Goal: Ask a question

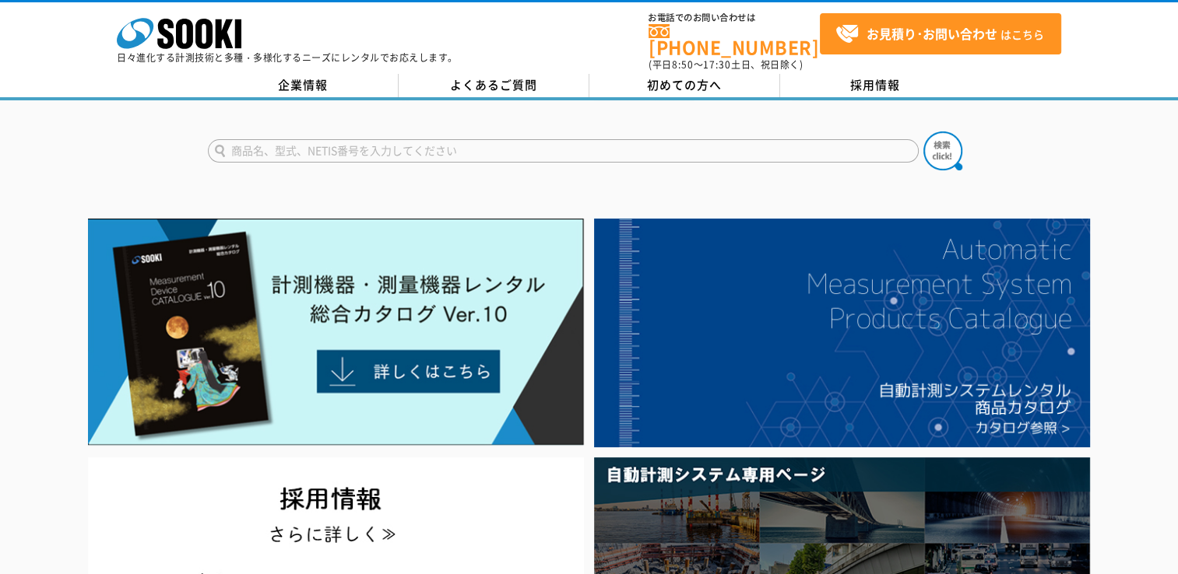
click at [501, 132] on form at bounding box center [589, 154] width 763 height 44
click at [500, 139] on input "text" at bounding box center [563, 150] width 711 height 23
type input "校正"
click at [923, 132] on button at bounding box center [942, 151] width 39 height 39
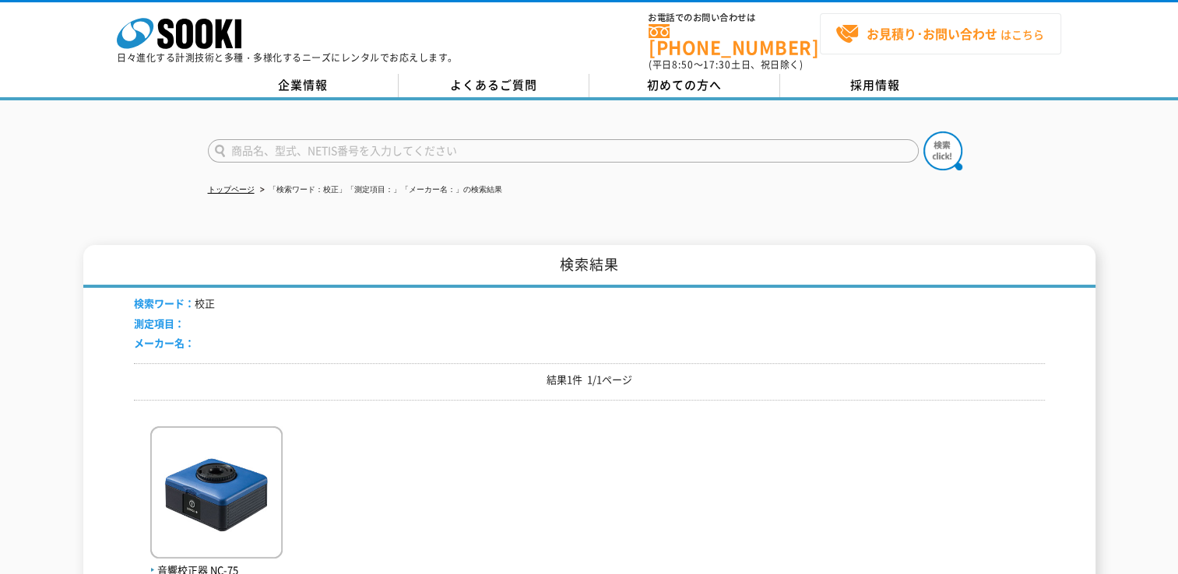
click at [932, 30] on strong "お見積り･お問い合わせ" at bounding box center [931, 33] width 131 height 19
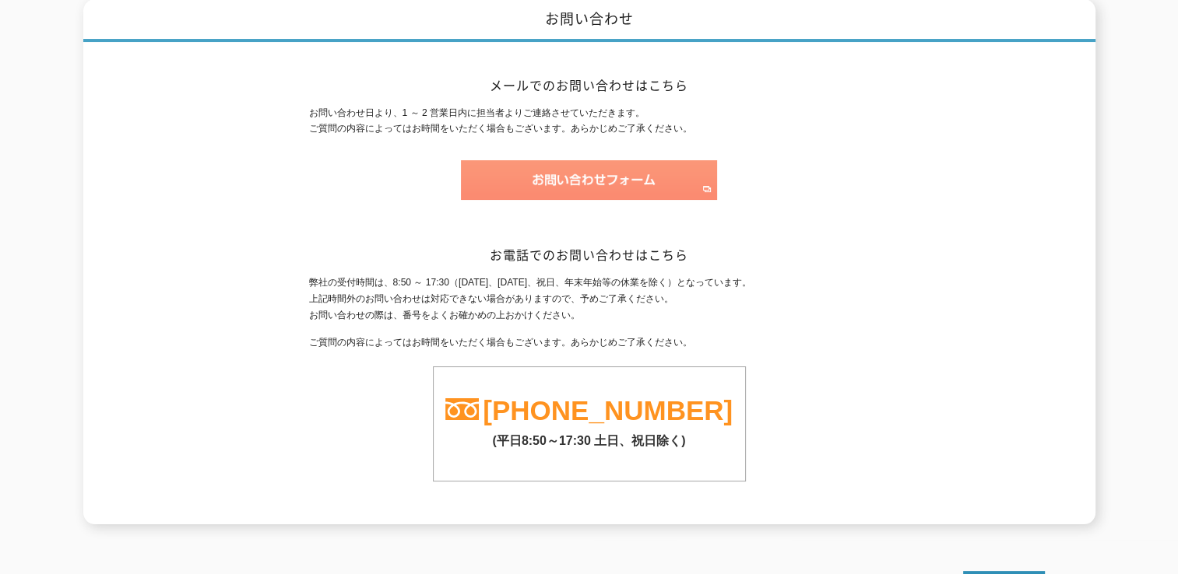
click at [597, 161] on img at bounding box center [589, 180] width 256 height 40
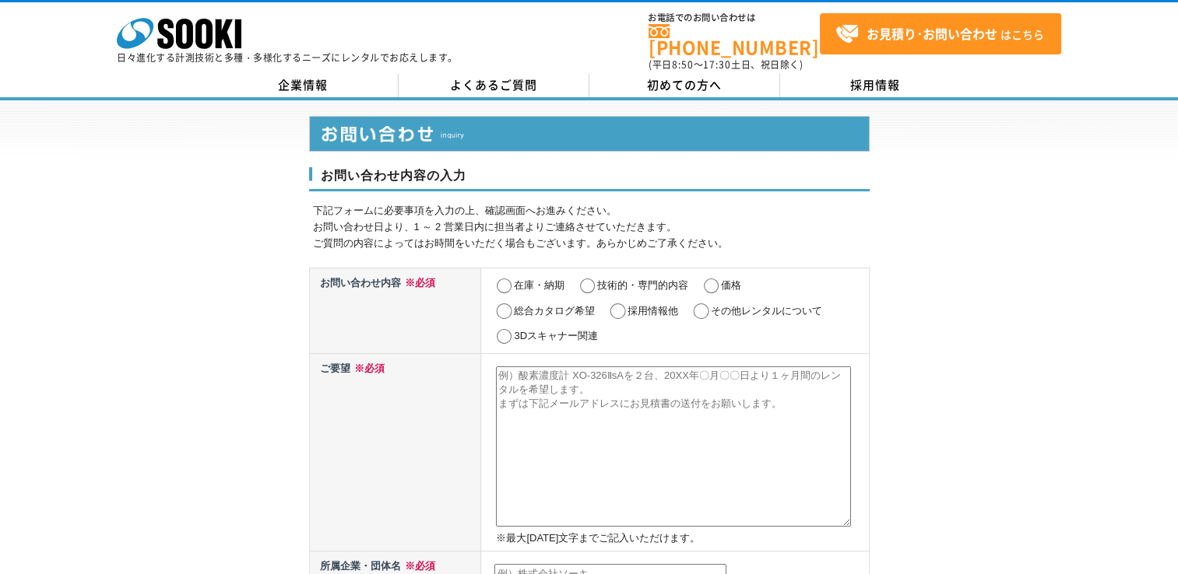
click at [706, 304] on input "その他レンタルについて" at bounding box center [700, 312] width 19 height 16
radio input "true"
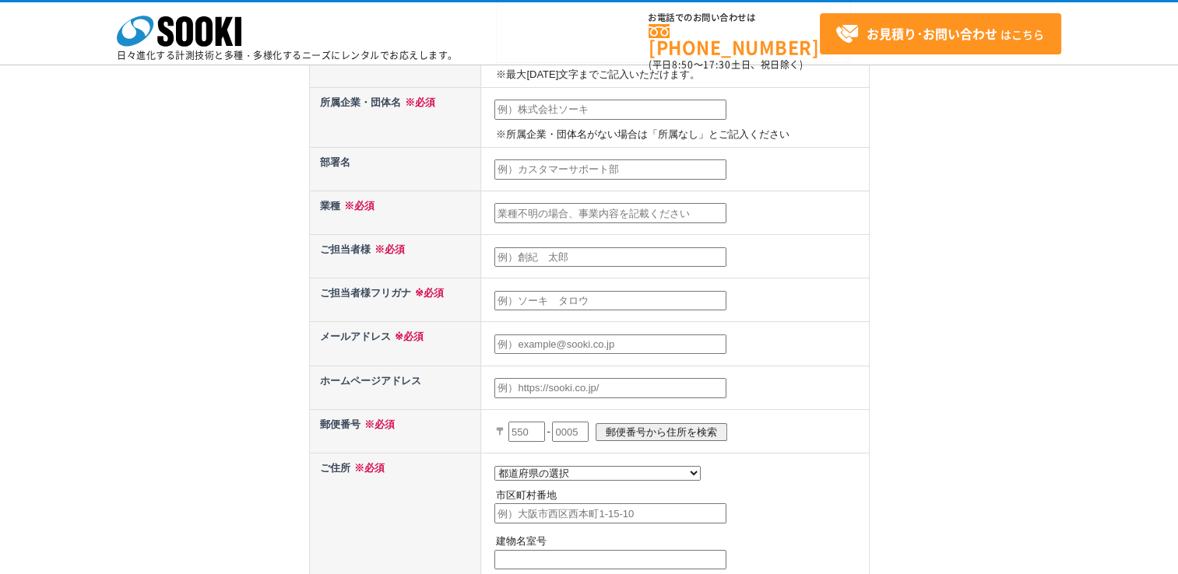
scroll to position [415, 0]
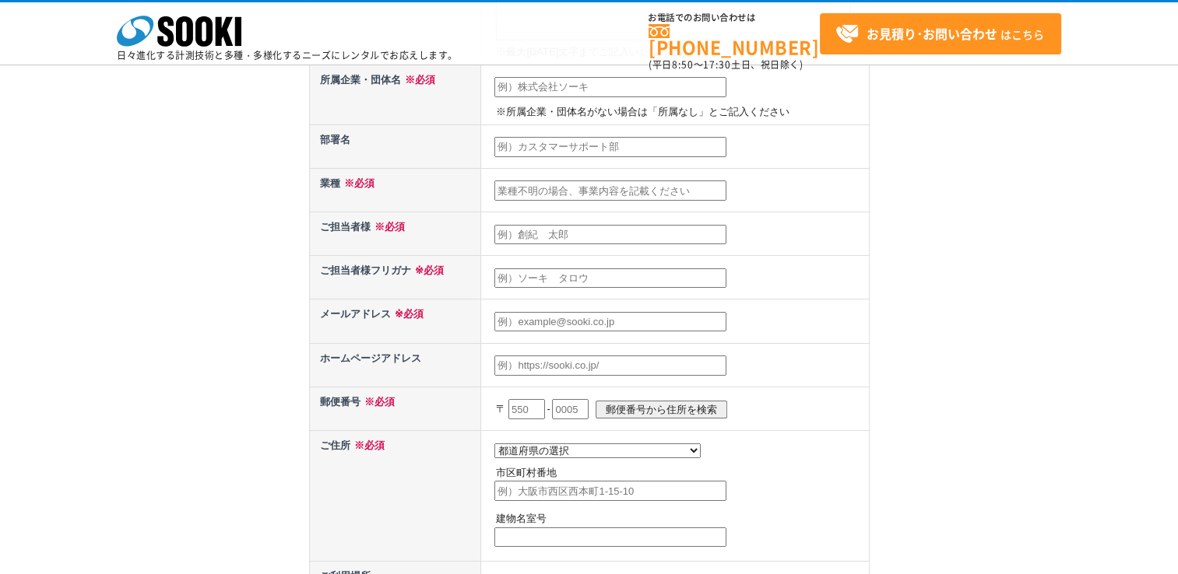
click at [552, 193] on input "text" at bounding box center [610, 191] width 232 height 20
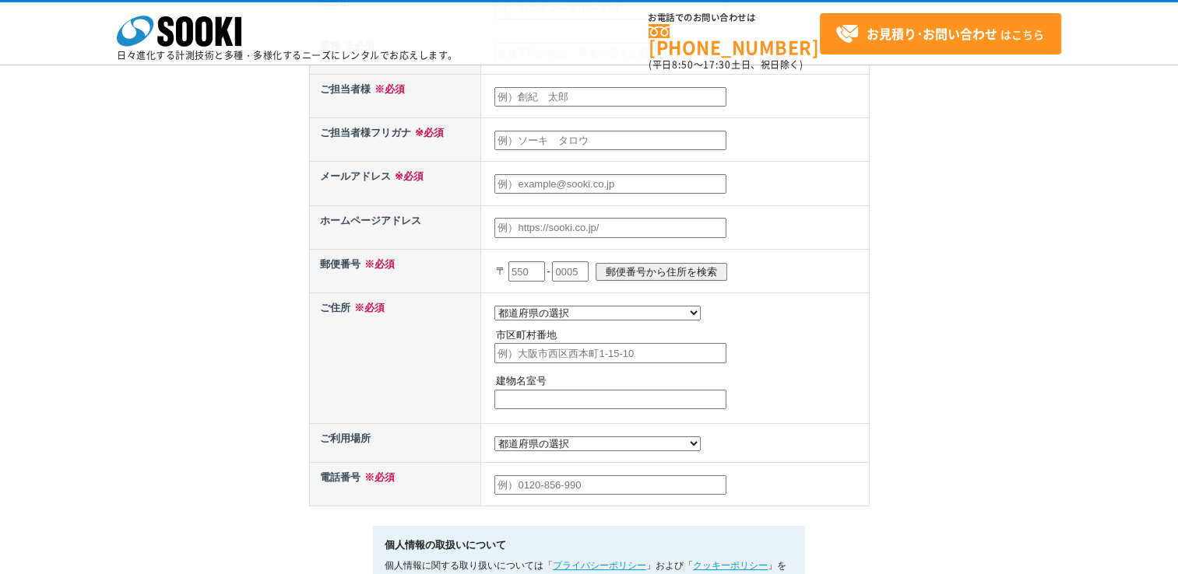
scroll to position [0, 0]
